Goal: Complete application form: Complete application form

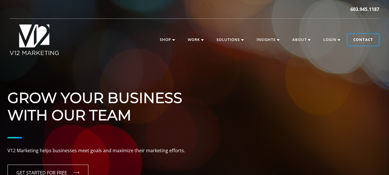
click at [353, 38] on link "Contact" at bounding box center [362, 40] width 31 height 12
click at [358, 39] on link "Contact" at bounding box center [362, 40] width 31 height 12
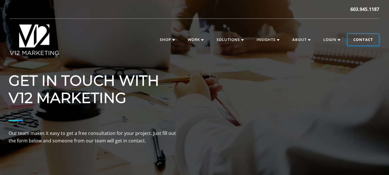
click at [359, 41] on link "Contact" at bounding box center [362, 40] width 31 height 12
click at [367, 41] on link "Contact" at bounding box center [362, 40] width 31 height 12
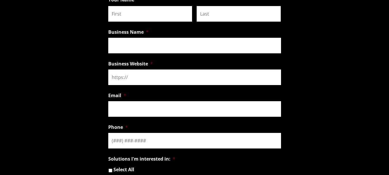
scroll to position [383, 0]
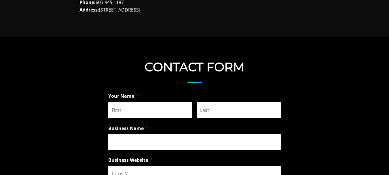
click at [117, 108] on input "First" at bounding box center [150, 110] width 84 height 16
type input "[PERSON_NAME]"
type input "Web Developer"
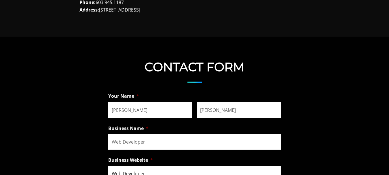
type input "[PERSON_NAME][EMAIL_ADDRESS][DOMAIN_NAME]"
type input "[PHONE_NUMBER]"
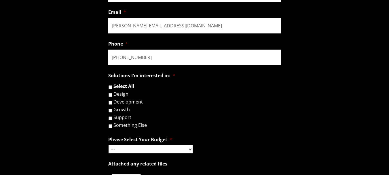
scroll to position [575, 0]
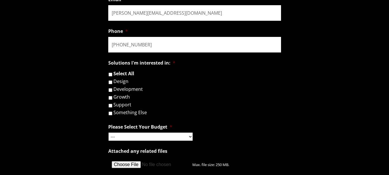
click at [117, 83] on label "Design" at bounding box center [120, 81] width 15 height 5
click at [112, 83] on input "Design" at bounding box center [110, 82] width 4 height 4
checkbox input "true"
click at [117, 91] on label "Development" at bounding box center [127, 89] width 29 height 5
click at [112, 91] on input "Development" at bounding box center [110, 90] width 4 height 4
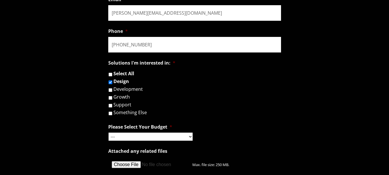
checkbox input "true"
click at [113, 132] on select "--- Hourly Support: $100 / Hour Less than $1,000 $1,000 - $5,000 $5,000 - $20,0…" at bounding box center [150, 136] width 84 height 8
select select "$20,000 - $100,000"
click at [108, 132] on select "--- Hourly Support: $100 / Hour Less than $1,000 $1,000 - $5,000 $5,000 - $20,0…" at bounding box center [150, 136] width 84 height 8
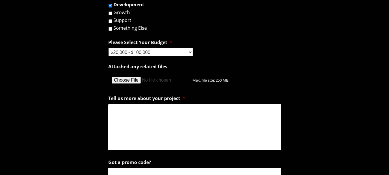
scroll to position [671, 0]
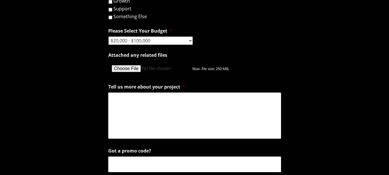
click at [125, 70] on input "Attached any related files" at bounding box center [150, 69] width 84 height 16
type input "C:\fakepath\[PERSON_NAME].pdf"
click at [127, 120] on textarea "Tell us more about your project *" at bounding box center [194, 115] width 173 height 46
paste textarea "Hi, I’m [PERSON_NAME], a Web Designer with over 10 years of experience, special…"
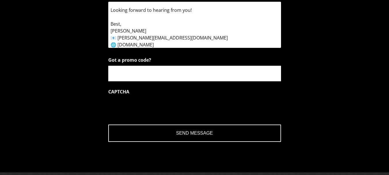
scroll to position [767, 0]
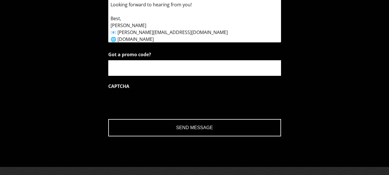
type textarea "Hi, I’m [PERSON_NAME], a Web Designer with over 10 years of experience, special…"
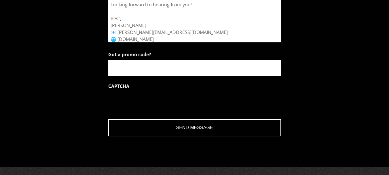
click at [134, 71] on input "Got a promo code?" at bounding box center [194, 68] width 173 height 16
click at [189, 124] on input "Send Message" at bounding box center [194, 127] width 173 height 17
click at [207, 129] on input "Send Message" at bounding box center [194, 127] width 173 height 17
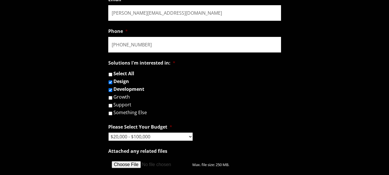
scroll to position [671, 0]
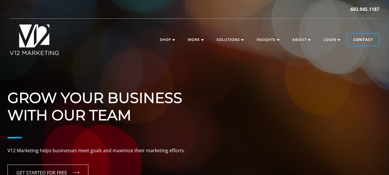
click at [357, 39] on link "Contact" at bounding box center [362, 40] width 31 height 12
click at [360, 41] on link "Contact" at bounding box center [362, 40] width 31 height 12
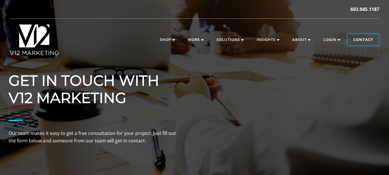
click at [363, 39] on link "Contact" at bounding box center [362, 40] width 31 height 12
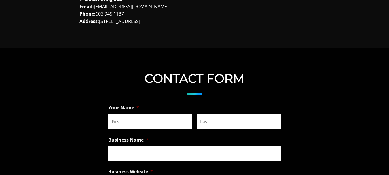
scroll to position [383, 0]
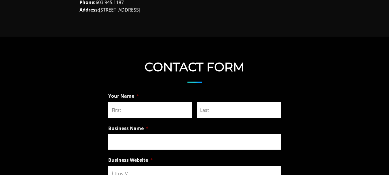
click at [121, 110] on input "First" at bounding box center [150, 110] width 84 height 16
type input "[PERSON_NAME]"
type input "Web Developer"
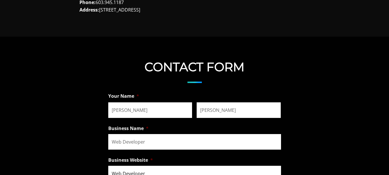
type input "[PERSON_NAME][EMAIL_ADDRESS][DOMAIN_NAME]"
type input "[PHONE_NUMBER]"
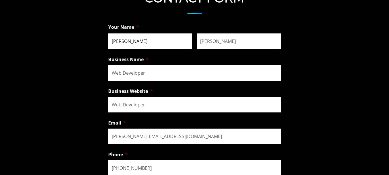
scroll to position [479, 0]
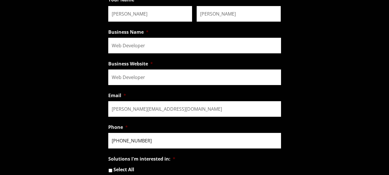
click at [140, 142] on input "[PHONE_NUMBER]" at bounding box center [194, 141] width 173 height 16
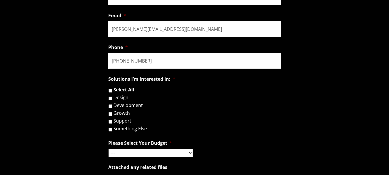
scroll to position [575, 0]
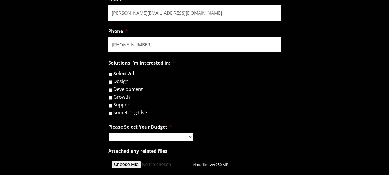
click at [119, 81] on label "Design" at bounding box center [120, 81] width 15 height 5
click at [112, 81] on input "Design" at bounding box center [110, 82] width 4 height 4
checkbox input "true"
click at [121, 89] on label "Development" at bounding box center [127, 89] width 29 height 5
click at [112, 89] on input "Development" at bounding box center [110, 90] width 4 height 4
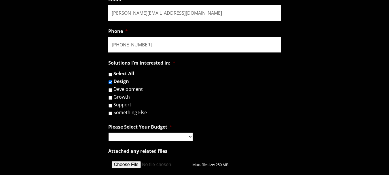
checkbox input "true"
click at [143, 138] on select "--- Hourly Support: $100 / Hour Less than $1,000 $1,000 - $5,000 $5,000 - $20,0…" at bounding box center [150, 136] width 84 height 8
select select "$20,000 - $100,000"
click at [108, 132] on select "--- Hourly Support: $100 / Hour Less than $1,000 $1,000 - $5,000 $5,000 - $20,0…" at bounding box center [150, 136] width 84 height 8
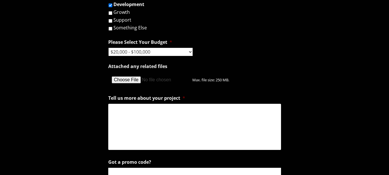
scroll to position [671, 0]
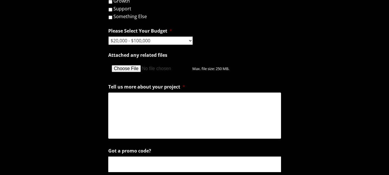
click at [116, 67] on input "Attached any related files" at bounding box center [150, 69] width 84 height 16
type input "C:\fakepath\[PERSON_NAME].pdf"
click at [135, 114] on textarea "Tell us more about your project *" at bounding box center [194, 115] width 173 height 46
paste textarea "[PERSON_NAME][EMAIL_ADDRESS][DOMAIN_NAME]"
click at [135, 110] on textarea "[PERSON_NAME][EMAIL_ADDRESS][DOMAIN_NAME]" at bounding box center [194, 115] width 173 height 46
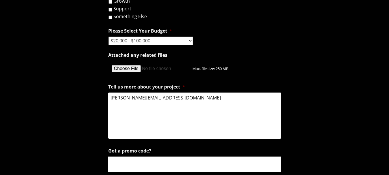
click at [135, 110] on textarea "[PERSON_NAME][EMAIL_ADDRESS][DOMAIN_NAME]" at bounding box center [194, 115] width 173 height 46
paste textarea "Hi, I’m [PERSON_NAME], a Web Designer with over 10 years of experience, special…"
type textarea "Hi, I’m [PERSON_NAME], a Web Designer with over 10 years of experience, special…"
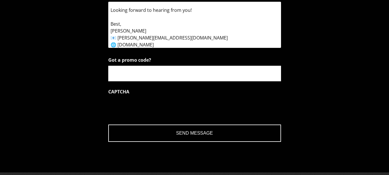
scroll to position [767, 0]
